Goal: Task Accomplishment & Management: Complete application form

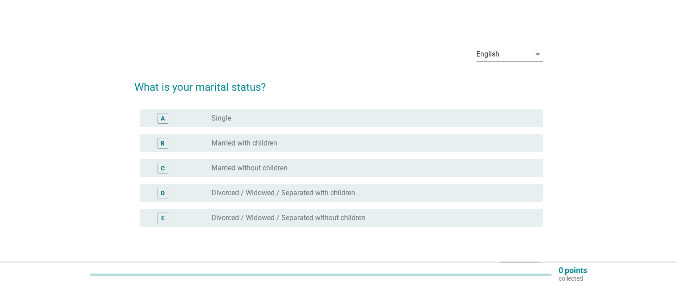
click at [271, 124] on div "A radio_button_unchecked Single" at bounding box center [341, 118] width 403 height 18
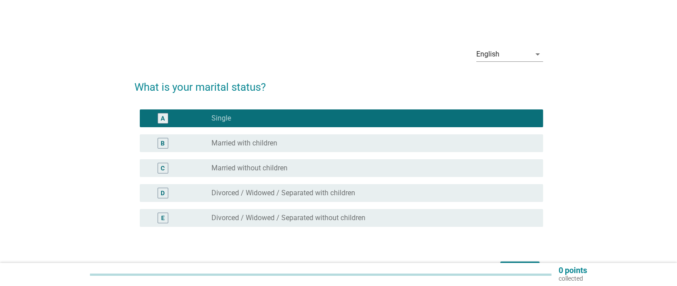
scroll to position [57, 0]
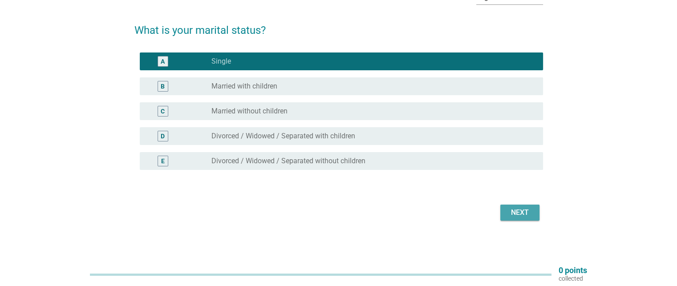
click at [528, 207] on div "Next" at bounding box center [519, 212] width 25 height 11
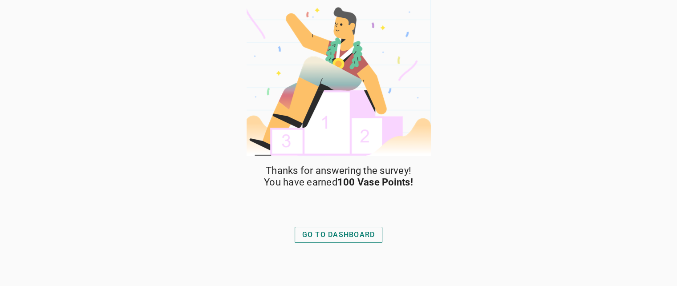
click at [341, 237] on div "GO TO DASHBOARD" at bounding box center [338, 235] width 73 height 11
click at [328, 239] on div "GO TO DASHBOARD" at bounding box center [338, 235] width 73 height 11
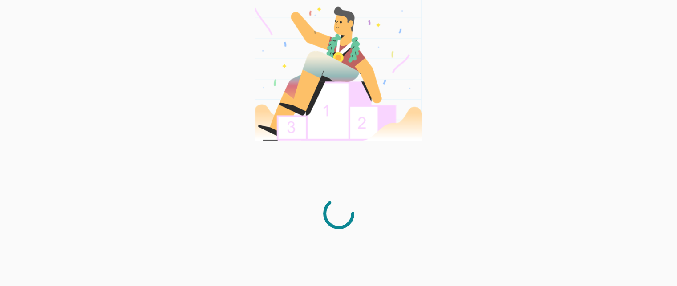
click at [227, 196] on div at bounding box center [338, 143] width 677 height 286
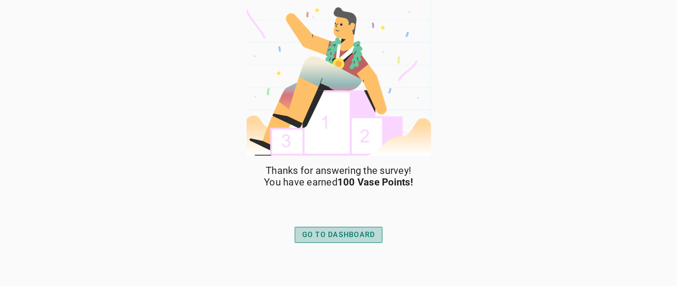
click at [357, 228] on button "GO TO DASHBOARD" at bounding box center [339, 235] width 88 height 16
